Goal: Find specific page/section: Find specific page/section

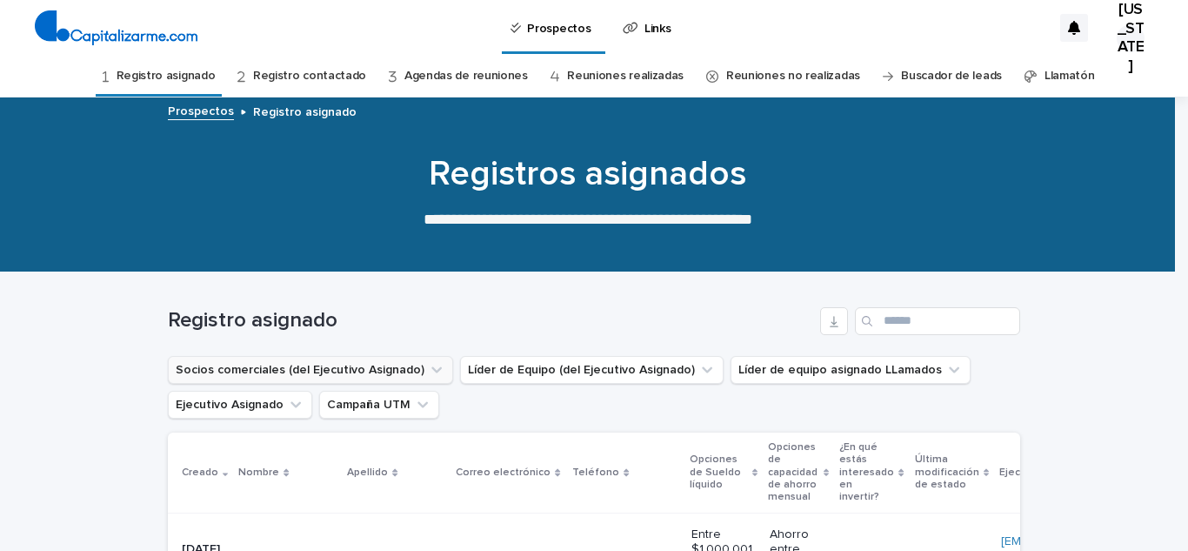
click at [322, 372] on button "Socios comerciales (del Ejecutivo Asignado)" at bounding box center [310, 370] width 285 height 28
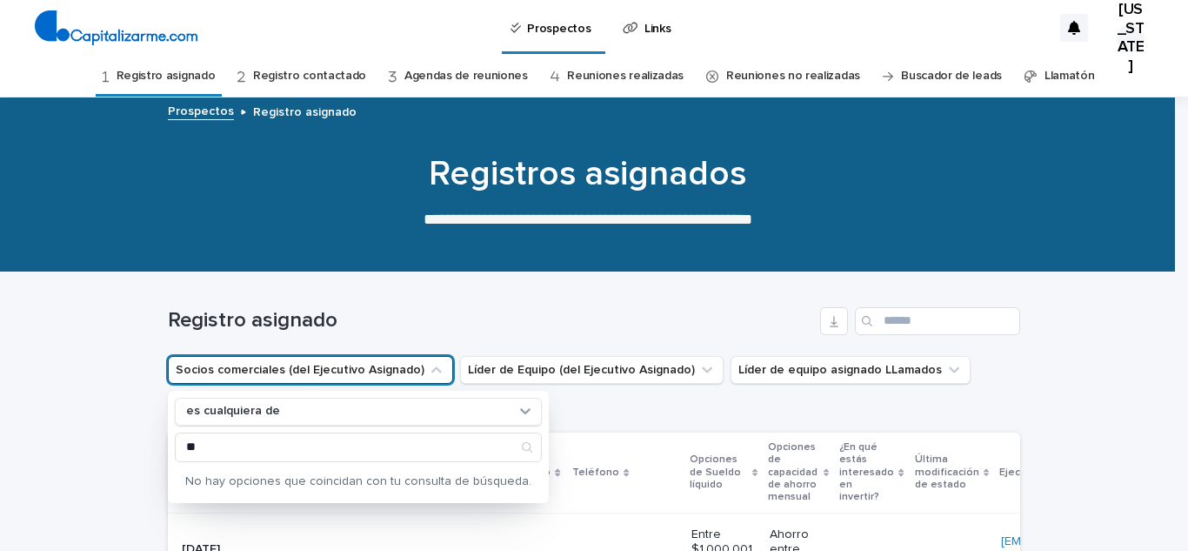
type input "*"
click at [411, 279] on div "Registro asignado" at bounding box center [594, 314] width 852 height 84
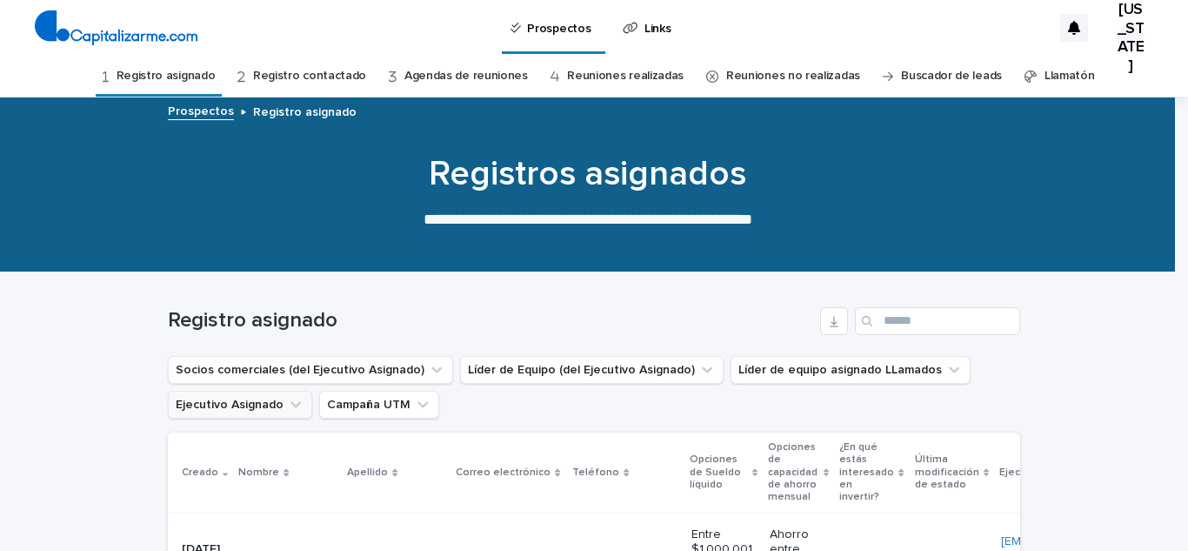
click at [265, 403] on button "Ejecutivo Asignado" at bounding box center [240, 405] width 144 height 28
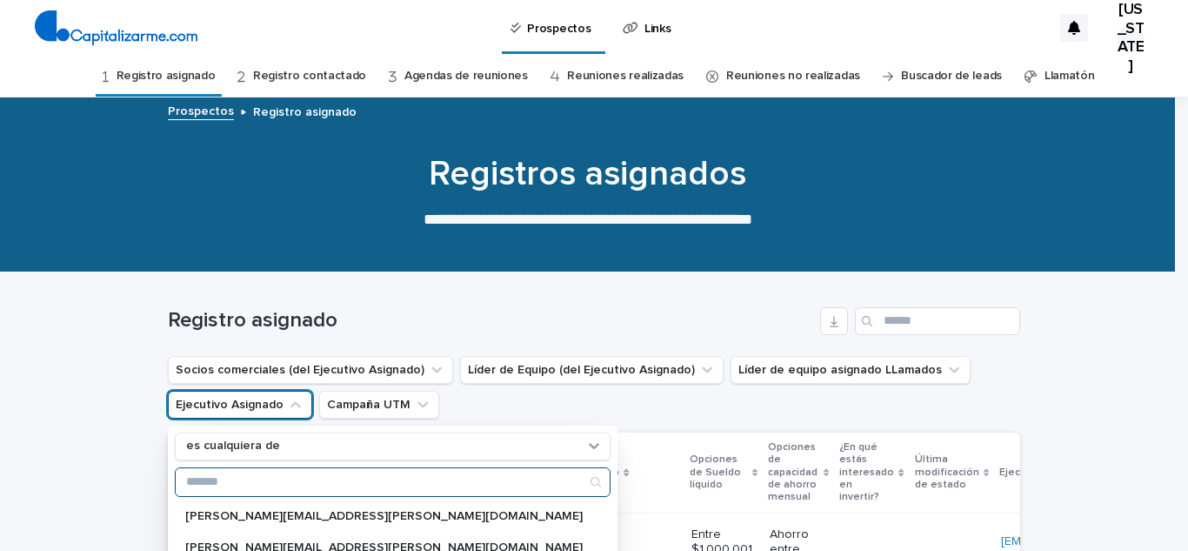
type input "*"
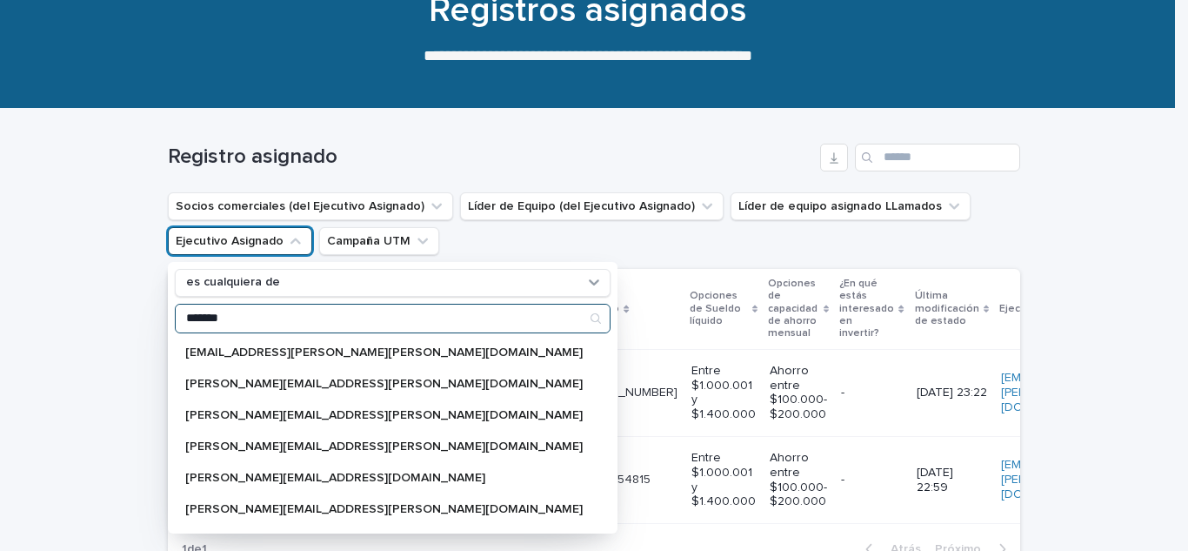
scroll to position [168, 0]
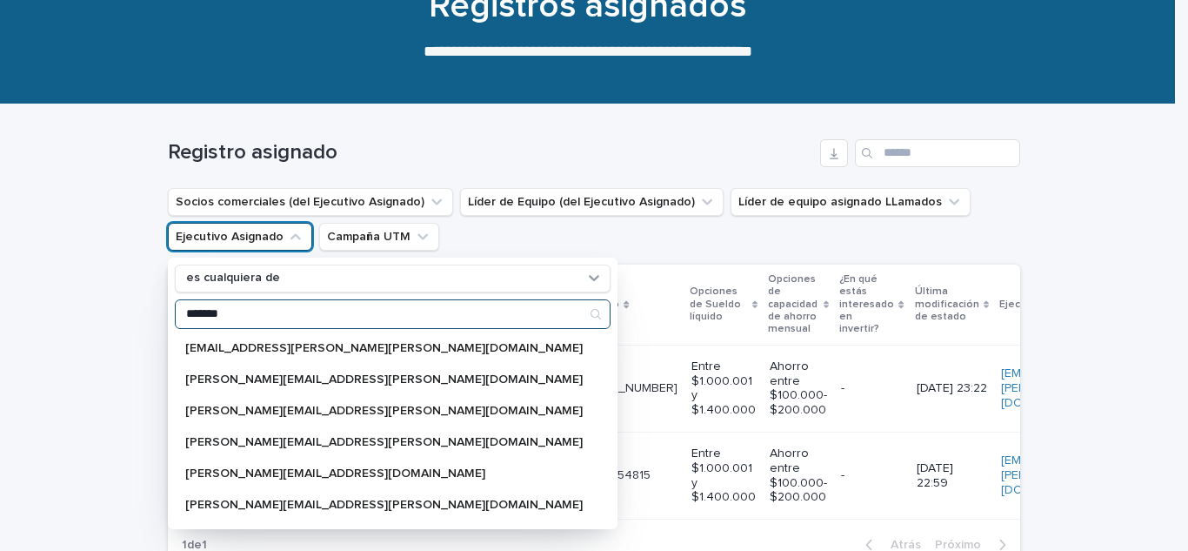
type input "*******"
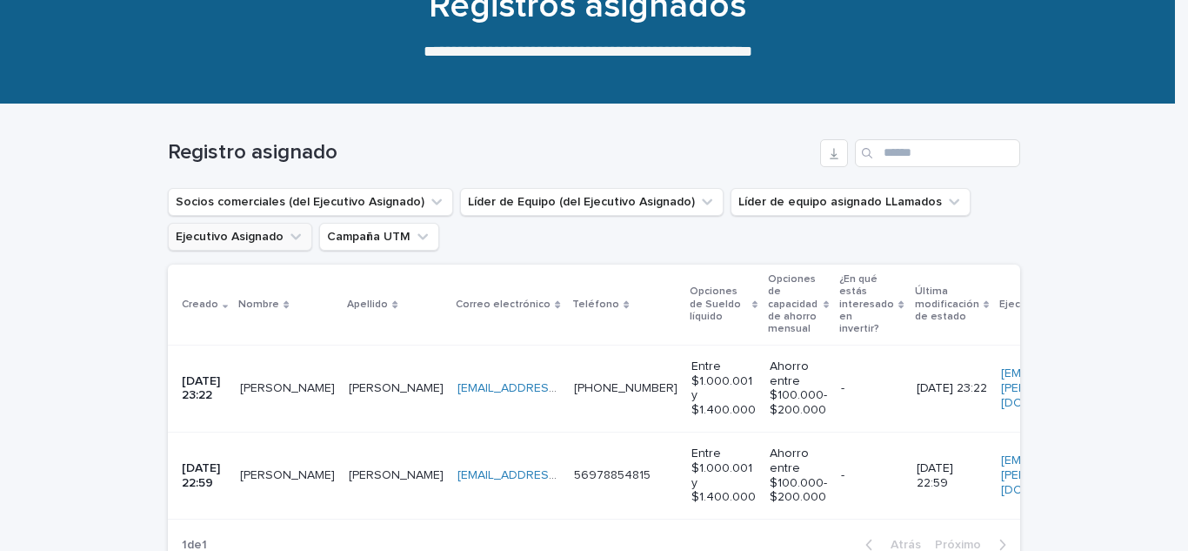
click at [263, 234] on button "Ejecutivo Asignado" at bounding box center [240, 237] width 144 height 28
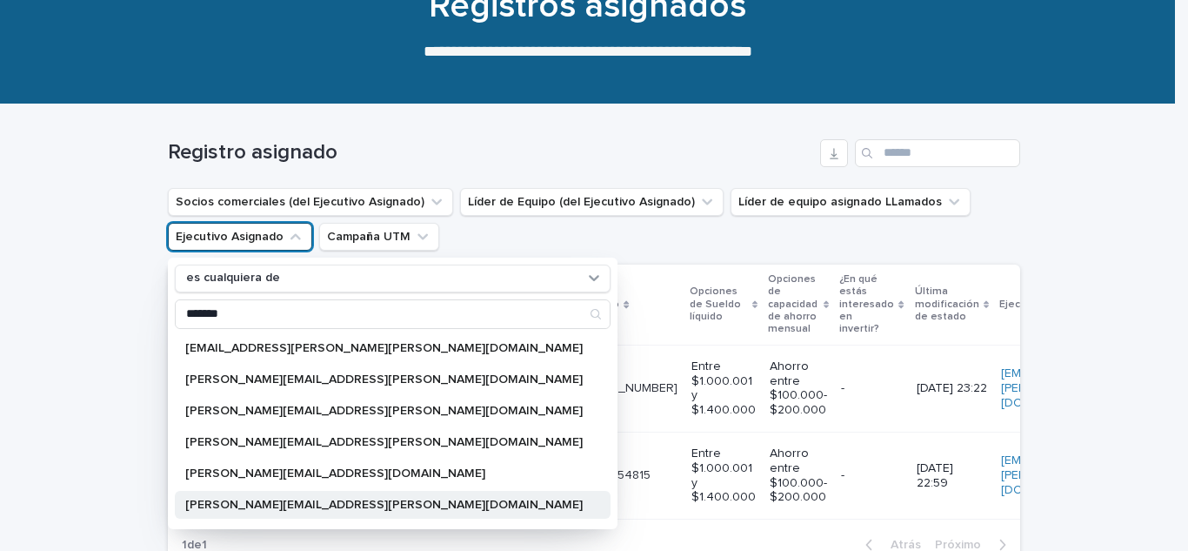
type input "*******"
click at [282, 500] on font "[PERSON_NAME][EMAIL_ADDRESS][PERSON_NAME][DOMAIN_NAME]" at bounding box center [384, 504] width 398 height 12
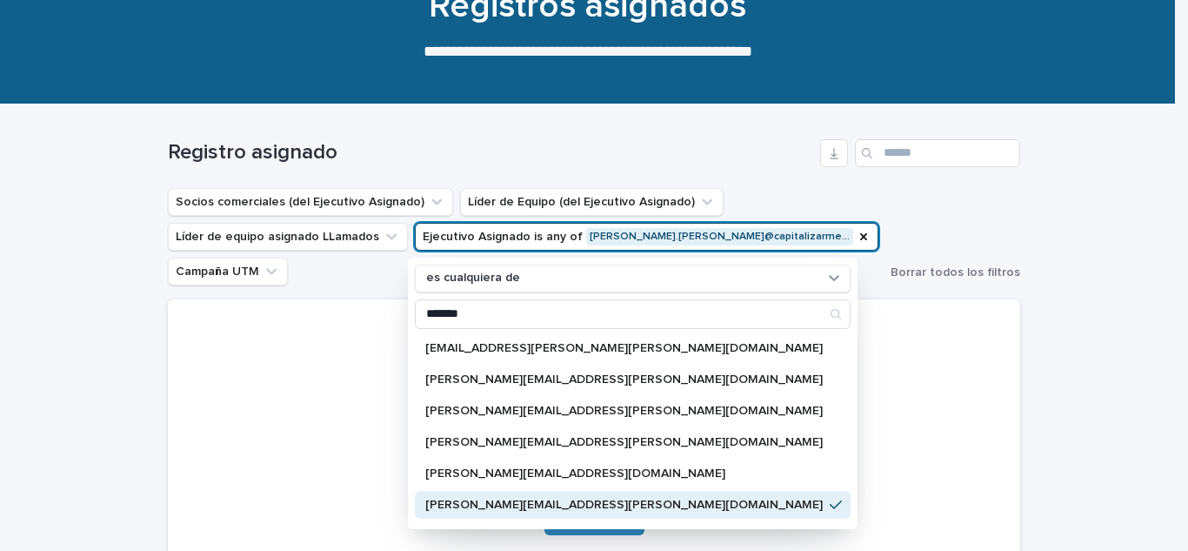
click at [502, 507] on font "[PERSON_NAME][EMAIL_ADDRESS][PERSON_NAME][DOMAIN_NAME]" at bounding box center [624, 504] width 398 height 12
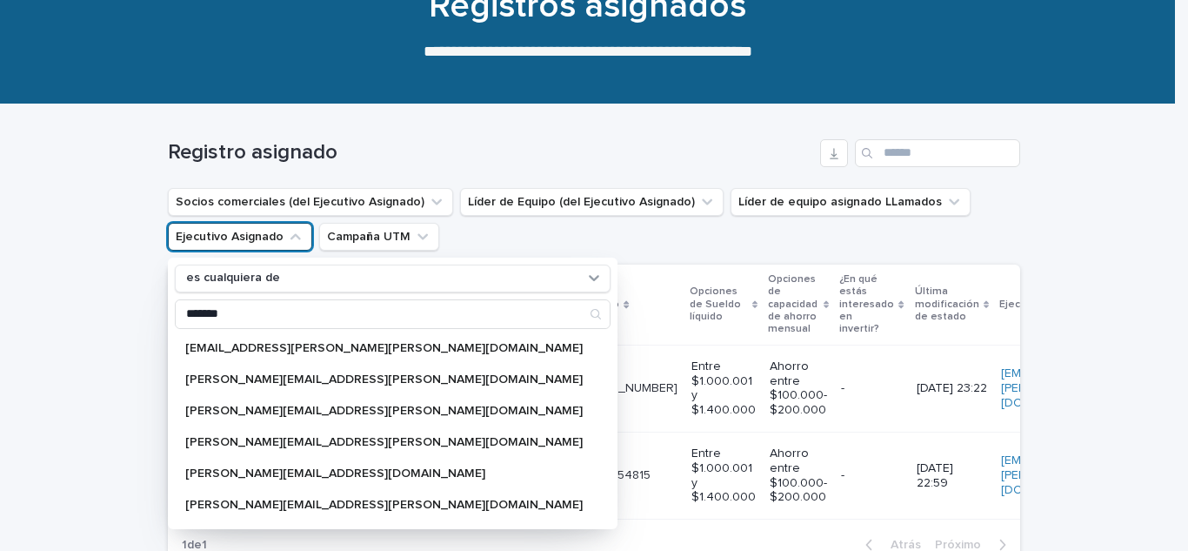
click at [614, 240] on ul "Socios comerciales (del Ejecutivo Asignado) Líder de Equipo (del Ejecutivo Asig…" at bounding box center [593, 219] width 859 height 70
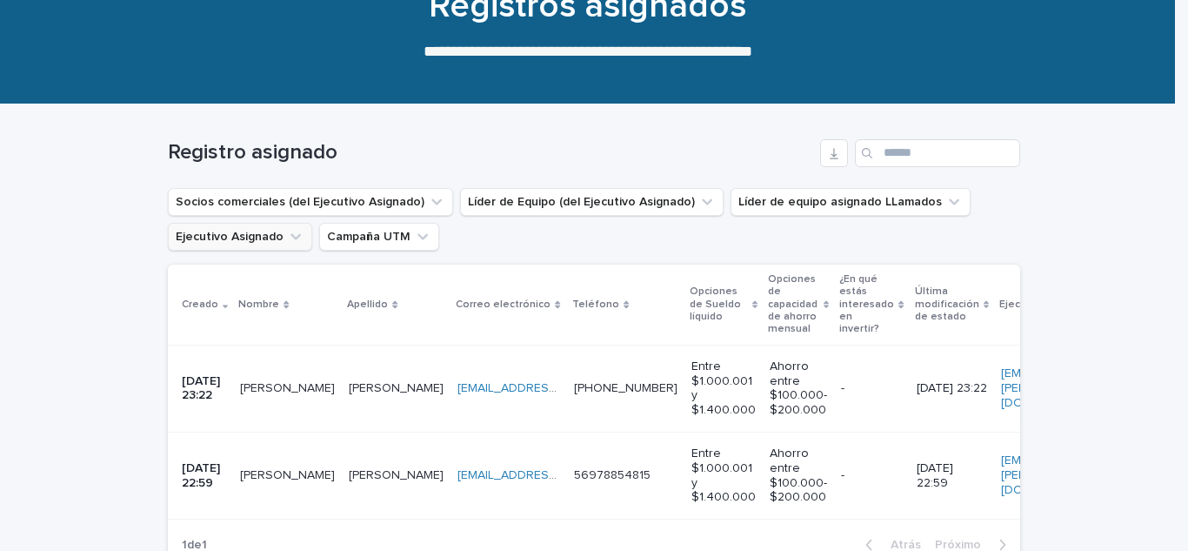
click at [250, 237] on button "Ejecutivo Asignado" at bounding box center [240, 237] width 144 height 28
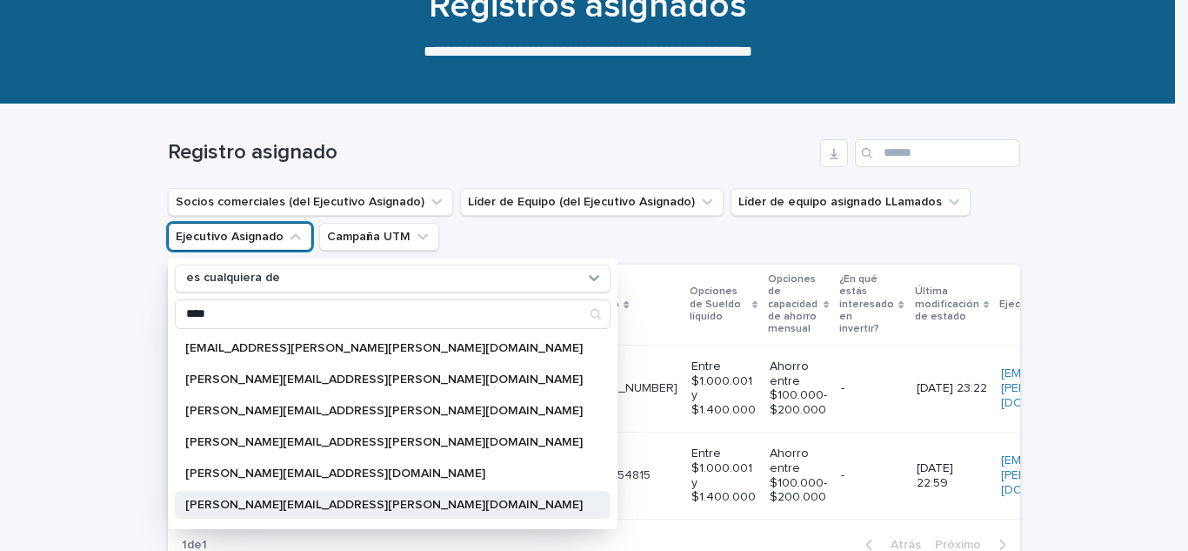
type input "****"
click at [291, 504] on font "[PERSON_NAME][EMAIL_ADDRESS][PERSON_NAME][DOMAIN_NAME]" at bounding box center [384, 504] width 398 height 12
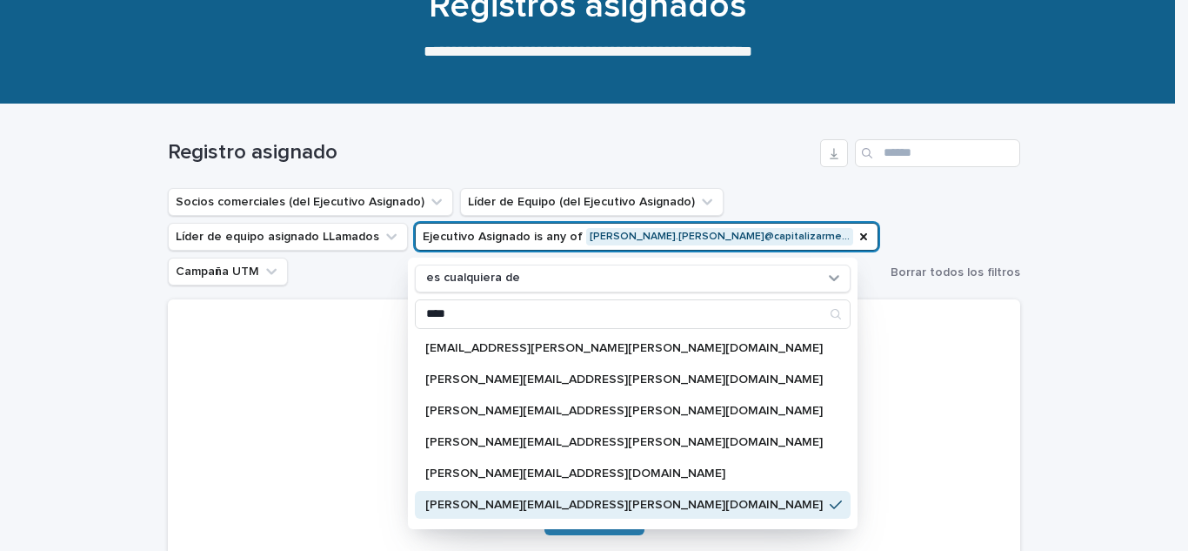
click at [761, 182] on div "Registro asignado" at bounding box center [594, 146] width 852 height 84
